Goal: Task Accomplishment & Management: Use online tool/utility

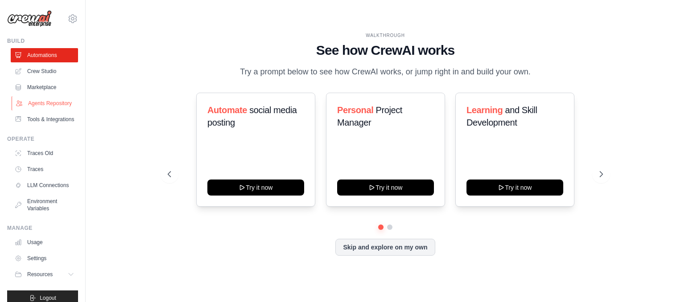
click at [59, 105] on link "Agents Repository" at bounding box center [45, 103] width 67 height 14
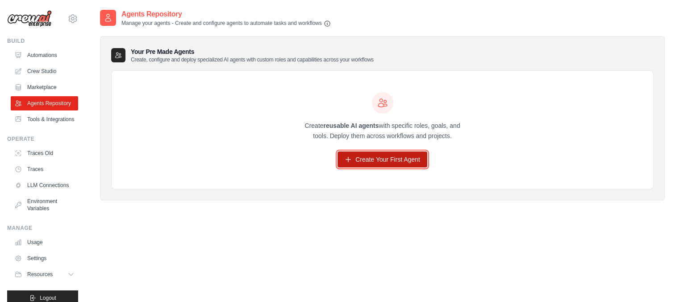
click at [348, 166] on link "Create Your First Agent" at bounding box center [382, 160] width 90 height 16
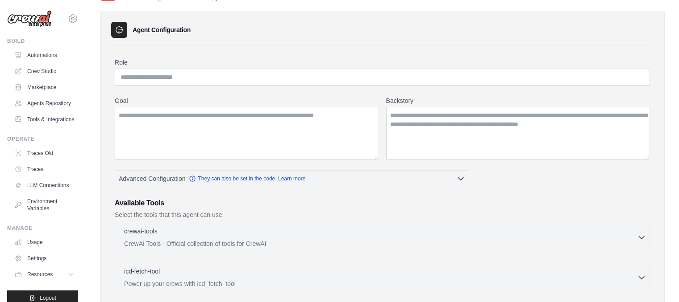
scroll to position [19, 0]
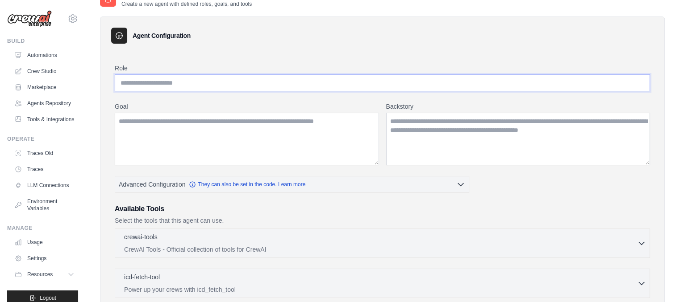
click at [150, 84] on input "Role" at bounding box center [382, 82] width 535 height 17
click at [176, 127] on textarea "Goal" at bounding box center [247, 139] width 264 height 53
